Goal: Navigation & Orientation: Find specific page/section

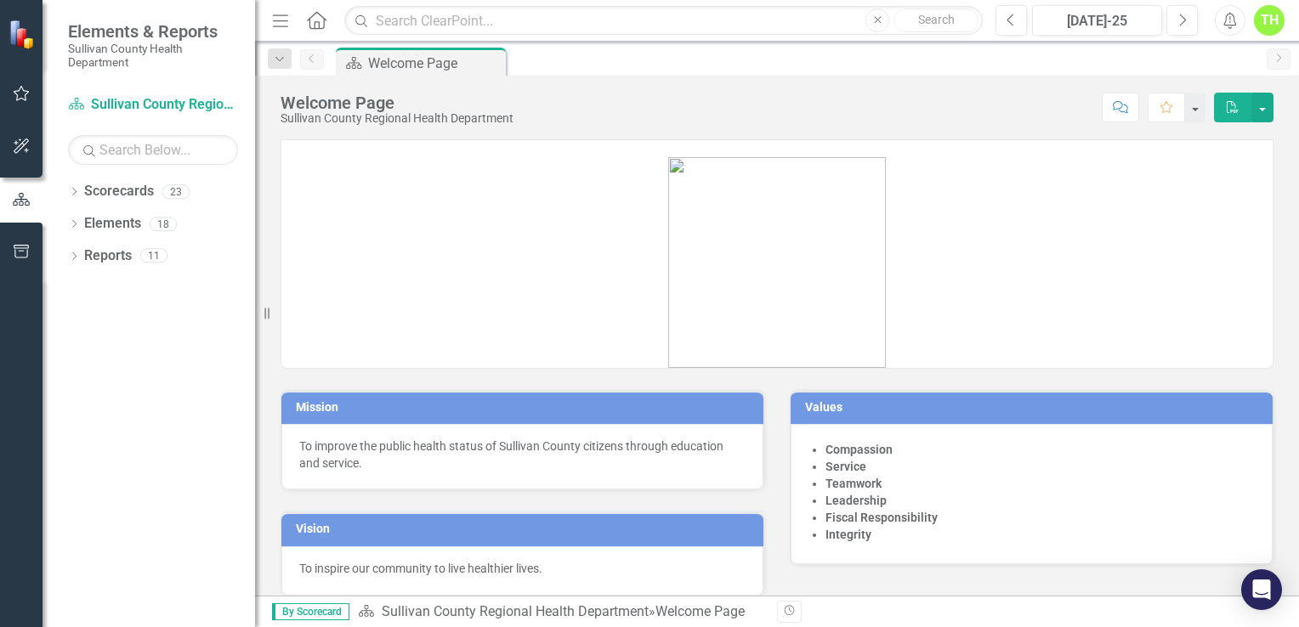
click at [1228, 26] on icon "Alerts" at bounding box center [1230, 20] width 18 height 17
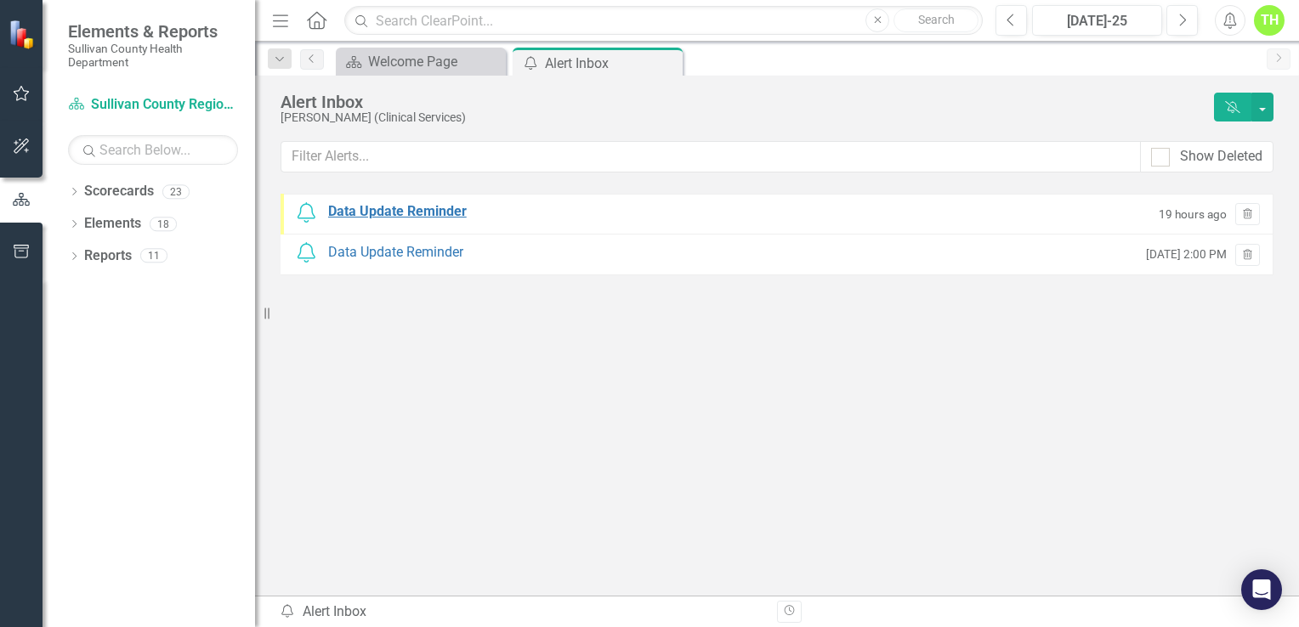
click at [377, 207] on div "Data Update Reminder" at bounding box center [397, 212] width 139 height 20
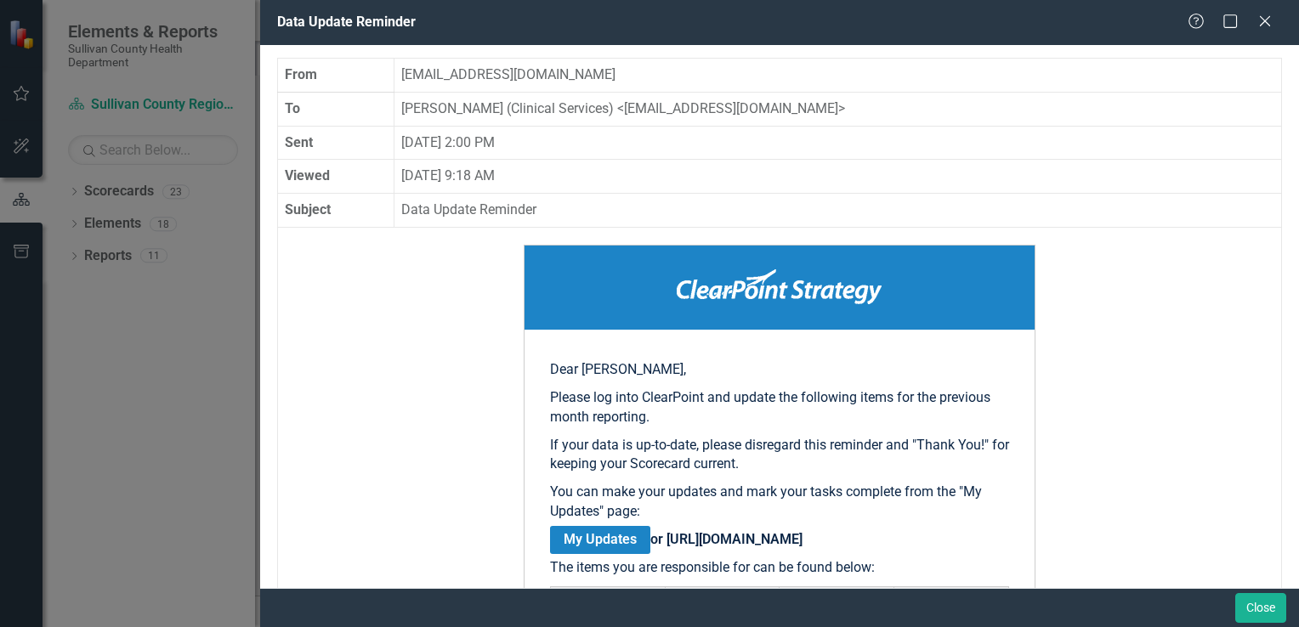
scroll to position [170, 0]
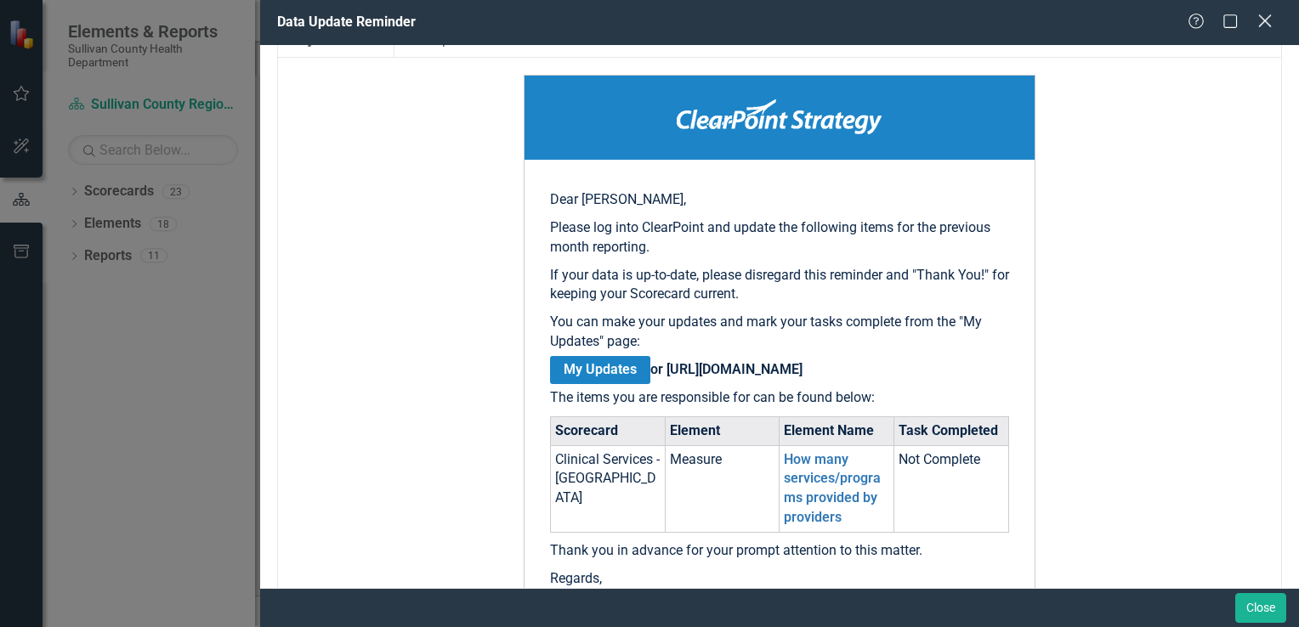
click at [1270, 24] on icon "Close" at bounding box center [1264, 21] width 21 height 16
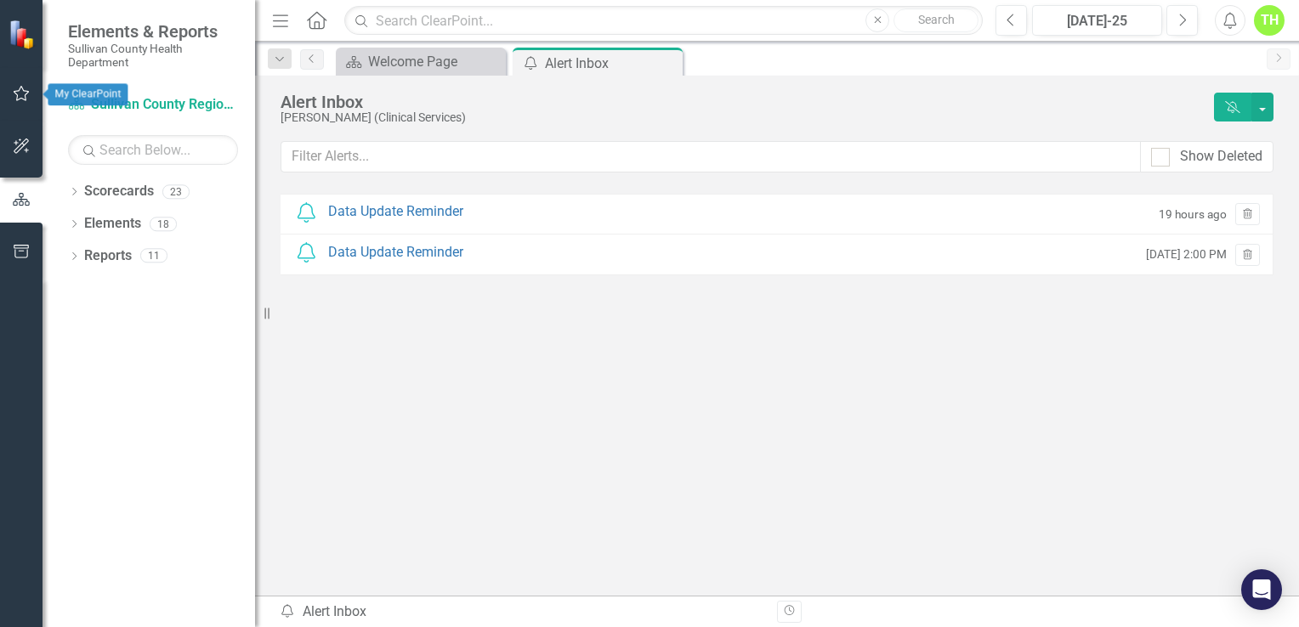
click at [18, 88] on icon "button" at bounding box center [22, 94] width 18 height 14
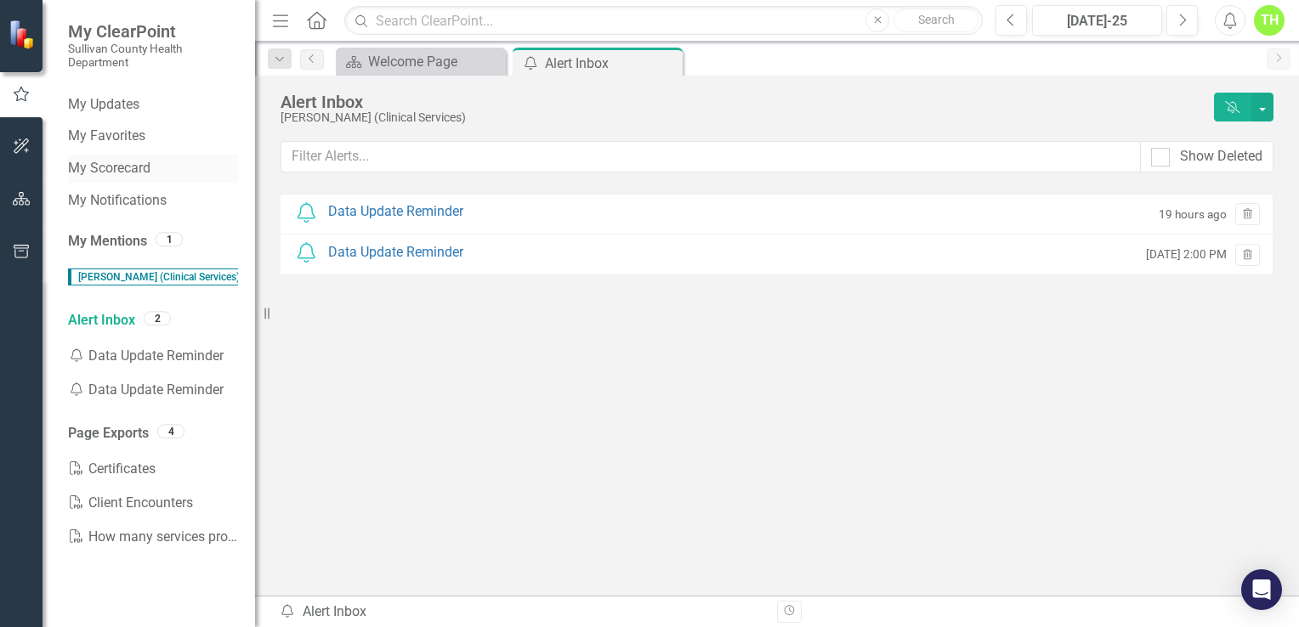
click at [99, 165] on link "My Scorecard" at bounding box center [153, 169] width 170 height 20
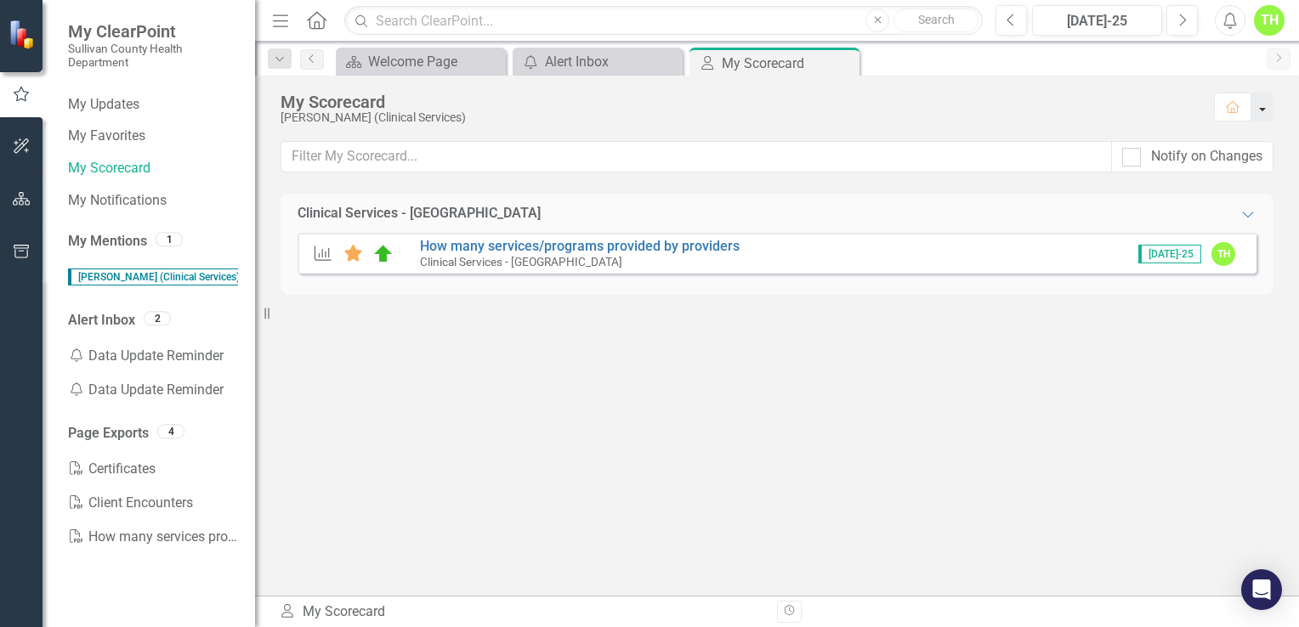
click at [1265, 110] on button "button" at bounding box center [1262, 107] width 22 height 29
click at [559, 56] on div "Alert Inbox" at bounding box center [601, 61] width 112 height 21
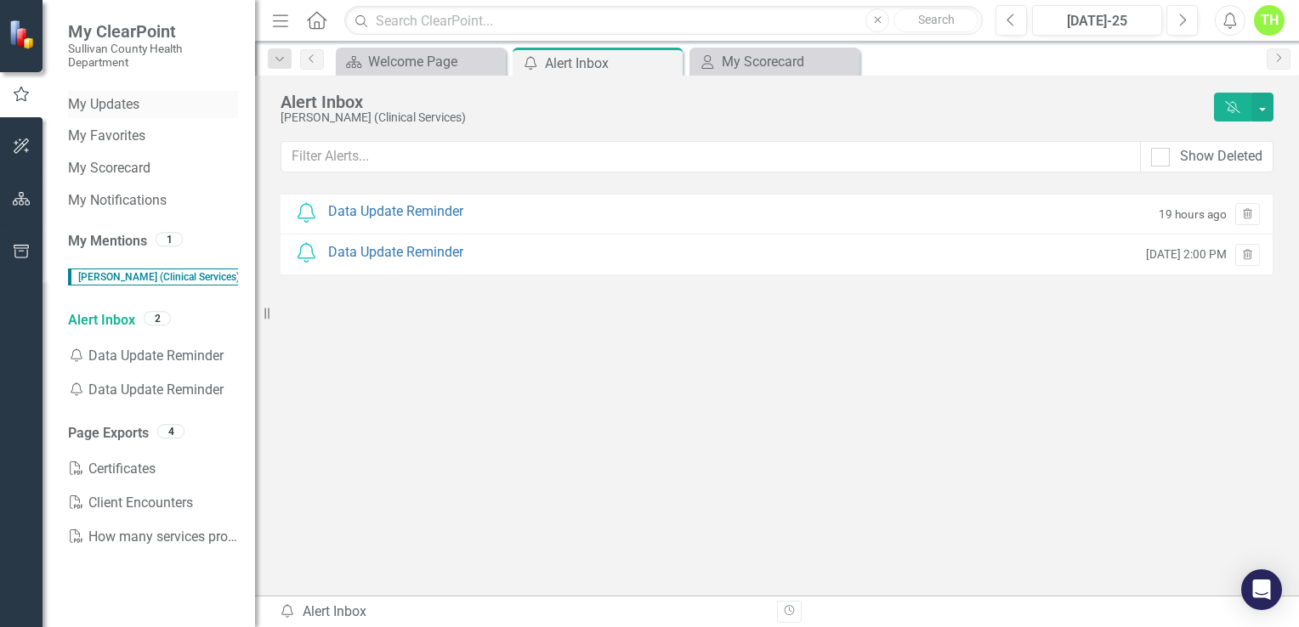
click at [105, 96] on link "My Updates" at bounding box center [153, 105] width 170 height 20
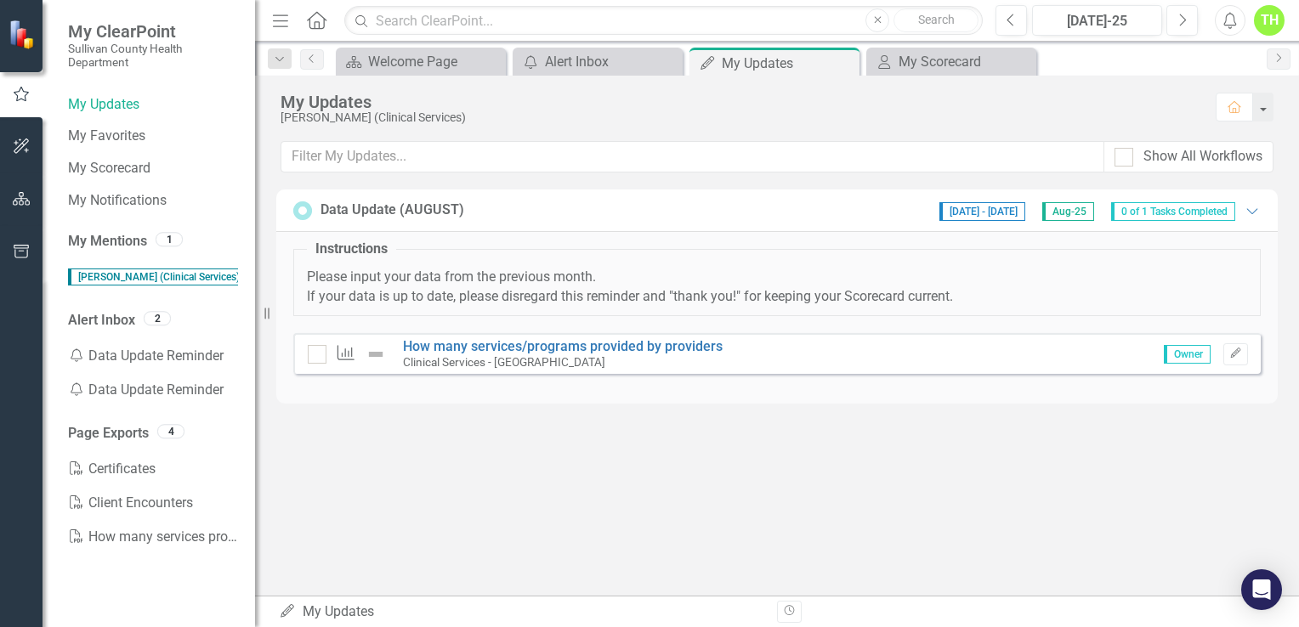
drag, startPoint x: 480, startPoint y: 361, endPoint x: 683, endPoint y: 451, distance: 221.9
click at [683, 451] on div "My Updates [PERSON_NAME] (Clinical Services) Home Show All Workflows Data Updat…" at bounding box center [777, 336] width 1044 height 520
